Goal: Transaction & Acquisition: Purchase product/service

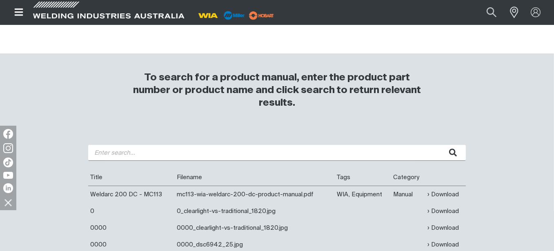
click at [186, 152] on input "search" at bounding box center [277, 153] width 378 height 16
type input "396"
click at [440, 145] on button "submit" at bounding box center [453, 153] width 26 height 16
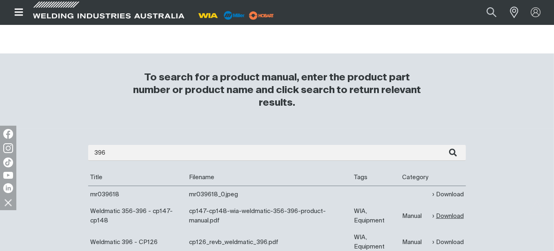
scroll to position [286, 0]
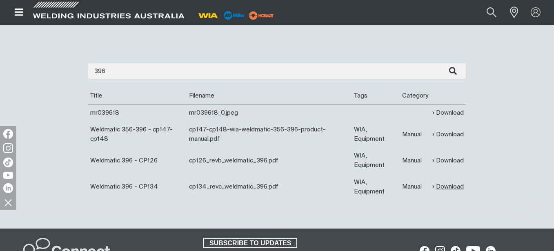
click at [446, 185] on link "Download" at bounding box center [448, 186] width 31 height 9
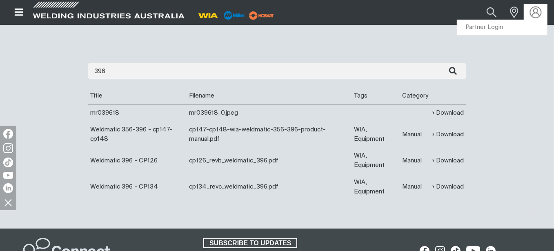
click at [534, 10] on img at bounding box center [536, 13] width 12 height 12
click at [488, 25] on link "Partner Login" at bounding box center [503, 27] width 90 height 15
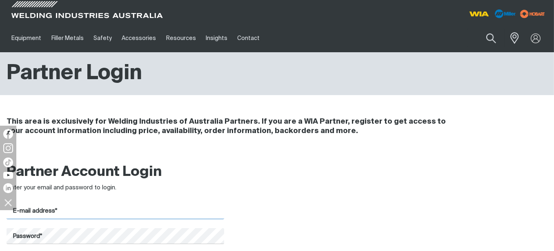
type input "[EMAIL_ADDRESS][DOMAIN_NAME]"
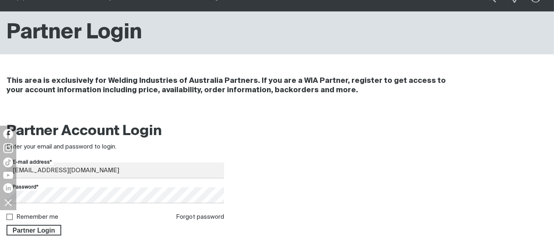
scroll to position [163, 0]
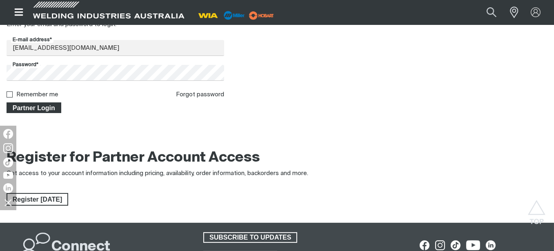
click at [45, 106] on span "Partner Login" at bounding box center [33, 108] width 53 height 11
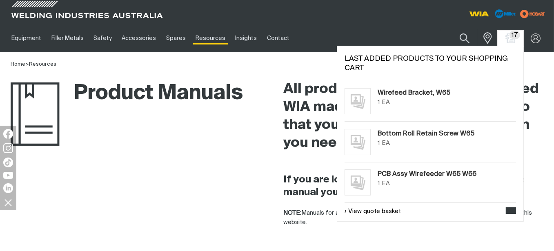
click at [511, 34] on span "17" at bounding box center [515, 35] width 11 height 9
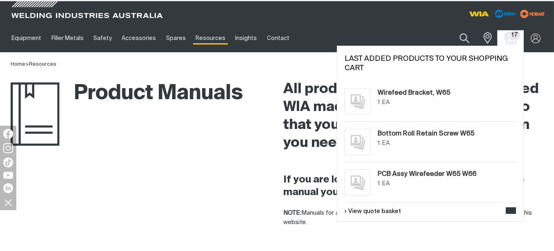
click at [511, 36] on img "Shopping cart (17 product(s))" at bounding box center [511, 38] width 12 height 12
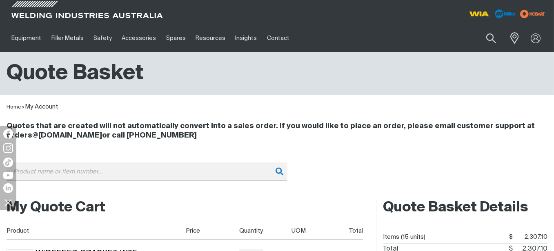
scroll to position [82, 0]
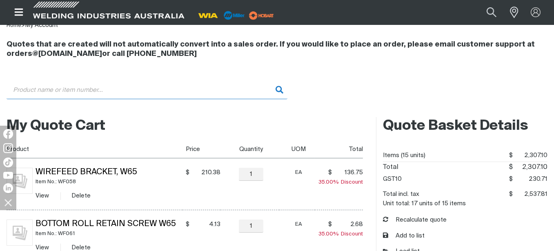
click at [71, 87] on input "Search" at bounding box center [147, 90] width 281 height 18
paste input "AM272-11N"
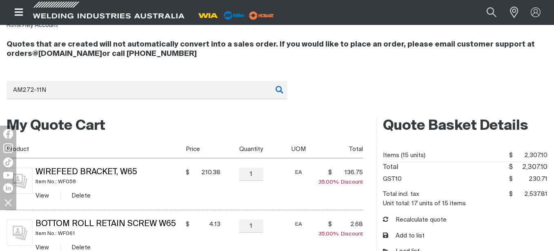
click at [157, 123] on h2 "My Quote Cart" at bounding box center [185, 126] width 357 height 18
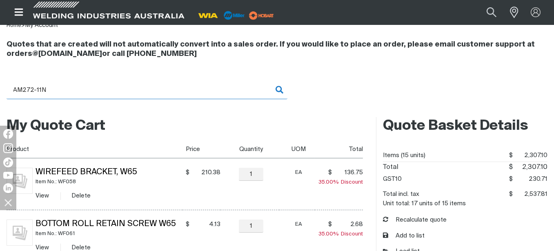
click at [280, 92] on input "AM272-11N" at bounding box center [147, 90] width 281 height 18
click at [281, 90] on input "AM272-11N" at bounding box center [147, 90] width 281 height 18
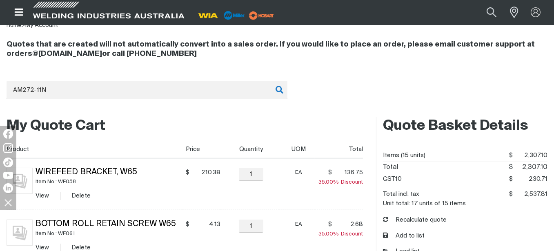
click at [340, 72] on div "Quotes that are created will not automatically convert into a sales order. If y…" at bounding box center [277, 70] width 541 height 81
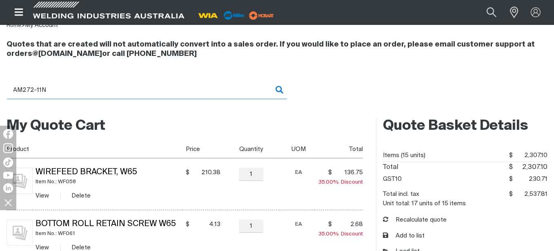
click at [278, 92] on input "AM272-11N" at bounding box center [147, 90] width 281 height 18
drag, startPoint x: 278, startPoint y: 89, endPoint x: 212, endPoint y: 86, distance: 65.9
click at [277, 89] on input "AM272-11N" at bounding box center [147, 90] width 281 height 18
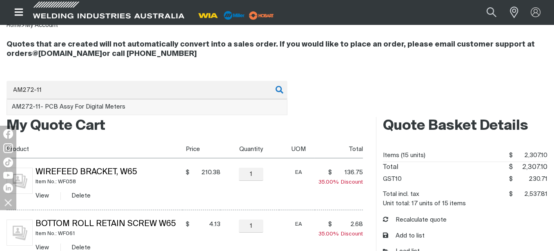
click at [125, 108] on li "AM272-11 - PCB Assy For Digital Meters" at bounding box center [147, 108] width 280 height 16
type input "AM272-11 - PCB Assy For Digital Meters"
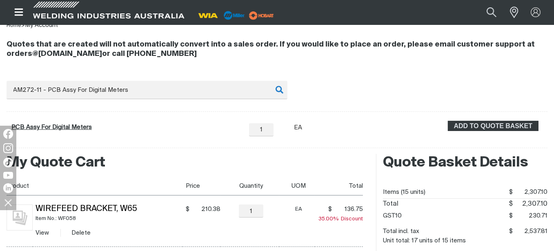
click at [74, 127] on link "PCB Assy For Digital Meters" at bounding box center [51, 127] width 80 height 6
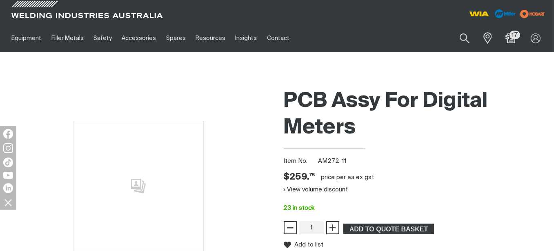
scroll to position [41, 0]
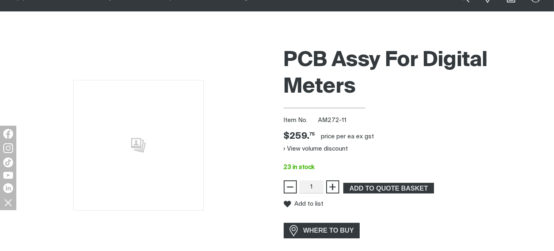
click at [315, 132] on div "PCB Assy For Digital Meters Item No. AM272-11 Price $259.75 $259. 75 price per …" at bounding box center [416, 150] width 264 height 215
drag, startPoint x: 314, startPoint y: 134, endPoint x: 288, endPoint y: 136, distance: 25.9
click at [288, 136] on span "$259. 75" at bounding box center [299, 137] width 31 height 12
copy span "259. 75"
